Goal: Information Seeking & Learning: Learn about a topic

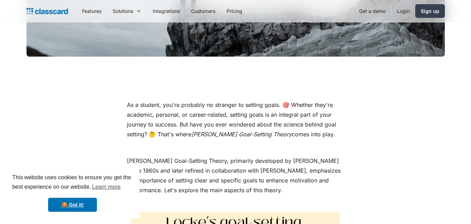
scroll to position [257, 0]
click at [83, 204] on link "🍪 Got it!" at bounding box center [72, 205] width 49 height 14
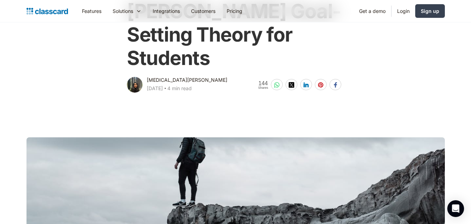
scroll to position [0, 0]
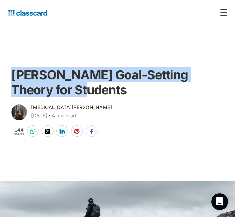
drag, startPoint x: 62, startPoint y: 93, endPoint x: 3, endPoint y: 74, distance: 62.0
click at [3, 74] on main "[PERSON_NAME] Goal-Setting Theory for Students [MEDICAL_DATA][PERSON_NAME] [DAT…" at bounding box center [117, 81] width 235 height 112
copy h1 "[PERSON_NAME] Goal-Setting Theory for Students"
